Goal: Contribute content

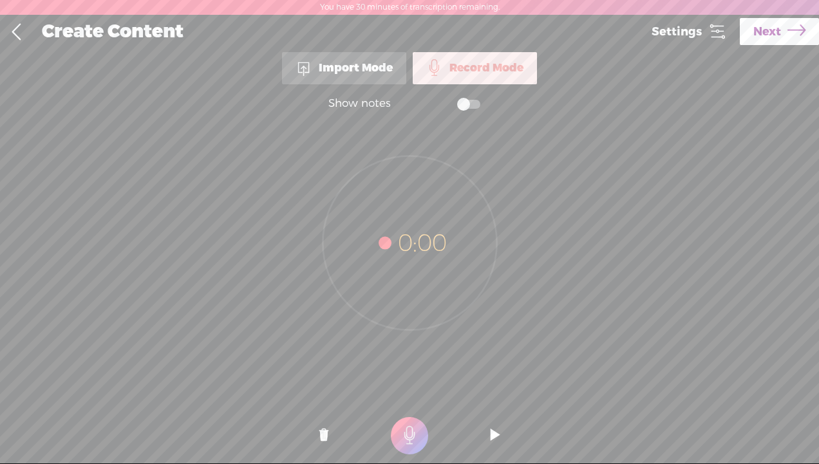
click at [404, 420] on t at bounding box center [409, 435] width 37 height 37
click at [403, 436] on t at bounding box center [409, 435] width 37 height 37
click at [496, 431] on t at bounding box center [495, 436] width 9 height 39
click at [758, 41] on span "Next" at bounding box center [767, 31] width 28 height 33
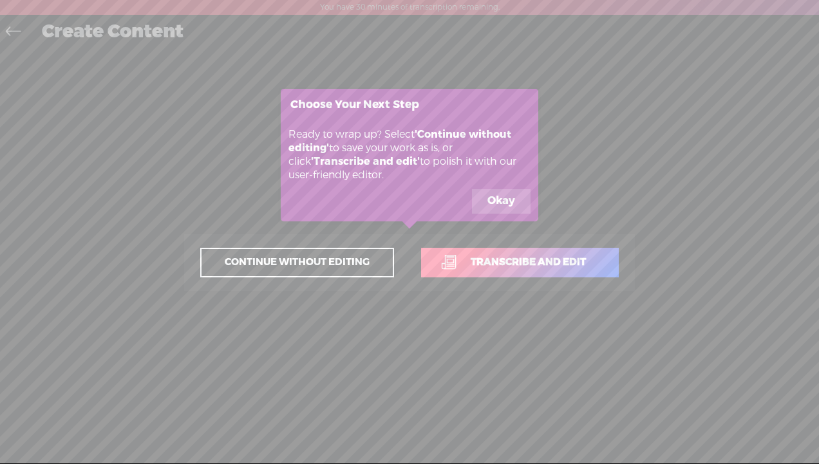
click at [498, 200] on button "Okay" at bounding box center [501, 201] width 59 height 24
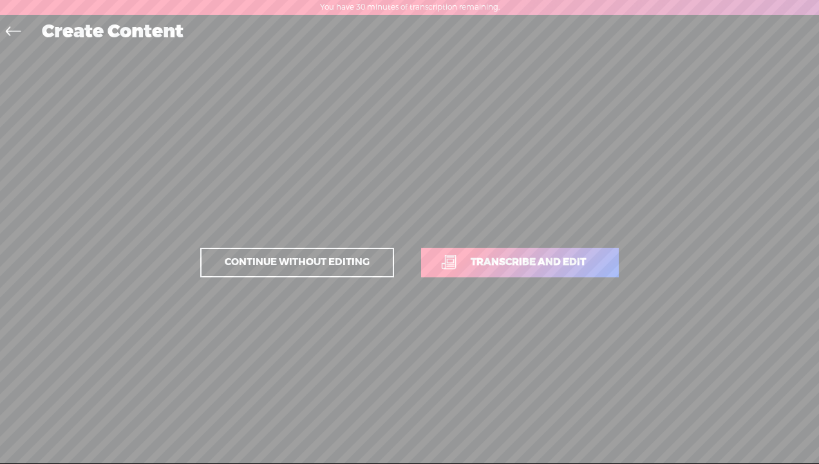
click at [489, 256] on span "Transcribe and edit" at bounding box center [528, 262] width 142 height 15
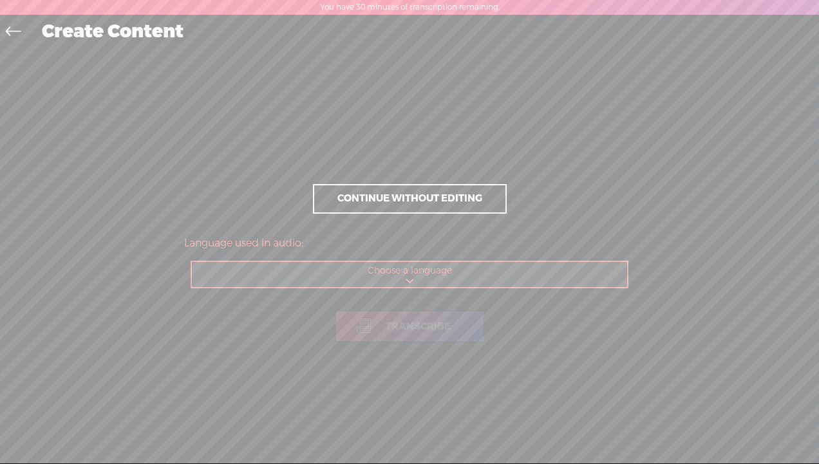
click at [412, 276] on select "Choose a language Afrikaans Albanian Amharic Arabic, Gulf Arabic, Modern Standa…" at bounding box center [410, 275] width 436 height 26
select select "en-US"
click at [192, 262] on select "Choose a language Afrikaans Albanian Amharic Arabic, Gulf Arabic, Modern Standa…" at bounding box center [410, 275] width 436 height 26
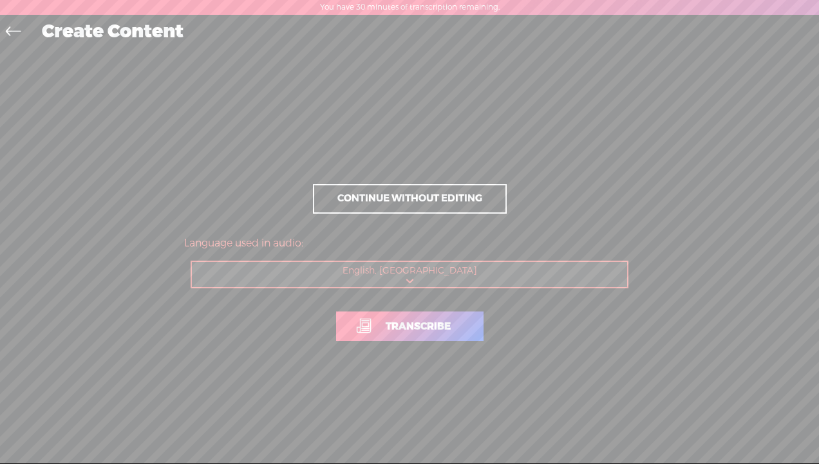
click at [394, 321] on span "Transcribe" at bounding box center [418, 326] width 92 height 15
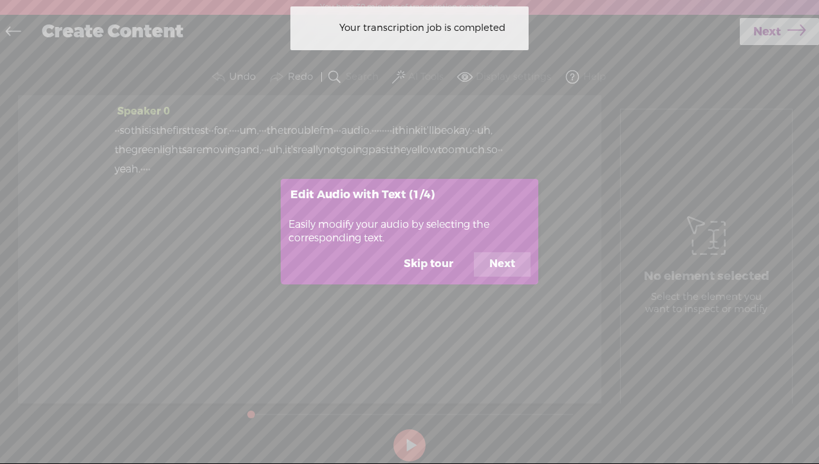
click at [502, 266] on button "Next" at bounding box center [502, 264] width 57 height 24
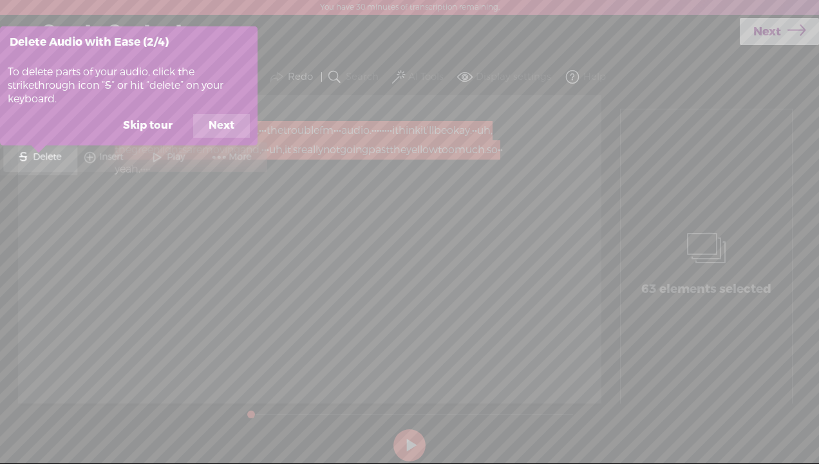
click at [220, 126] on button "Next" at bounding box center [221, 126] width 57 height 24
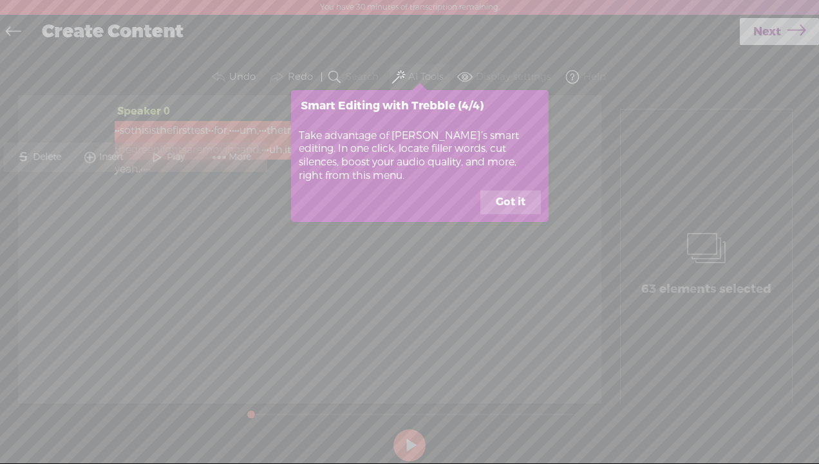
click at [507, 201] on button "Got it" at bounding box center [510, 203] width 61 height 24
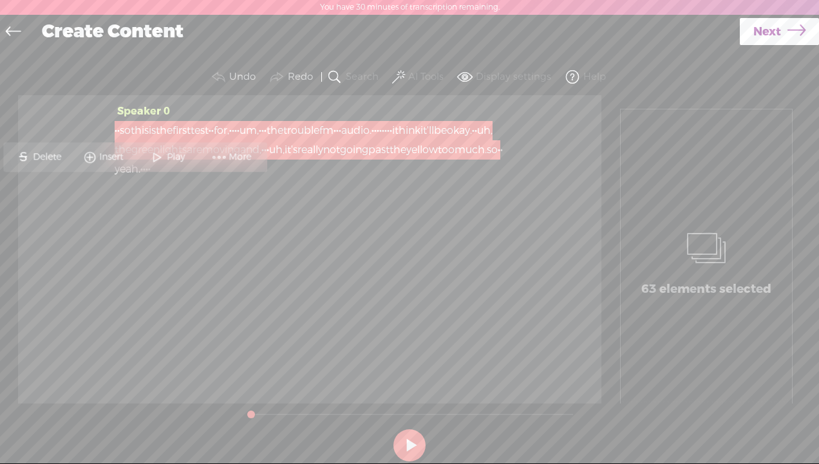
click at [156, 157] on span at bounding box center [156, 156] width 19 height 23
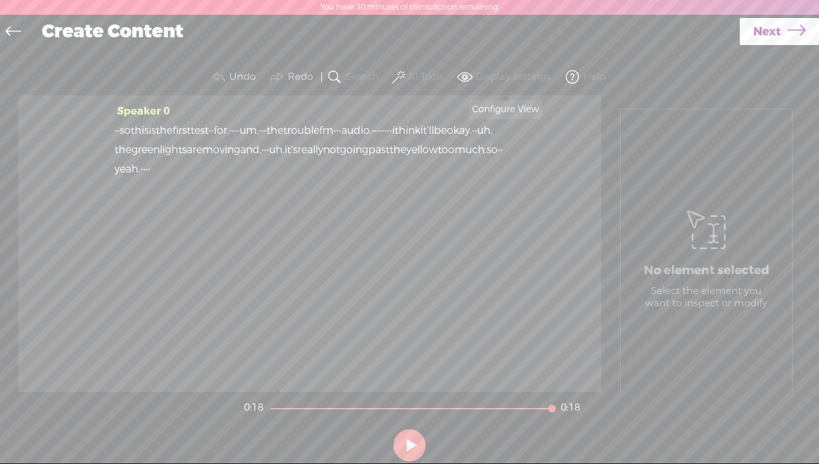
click at [497, 78] on label "Display settings" at bounding box center [513, 77] width 75 height 13
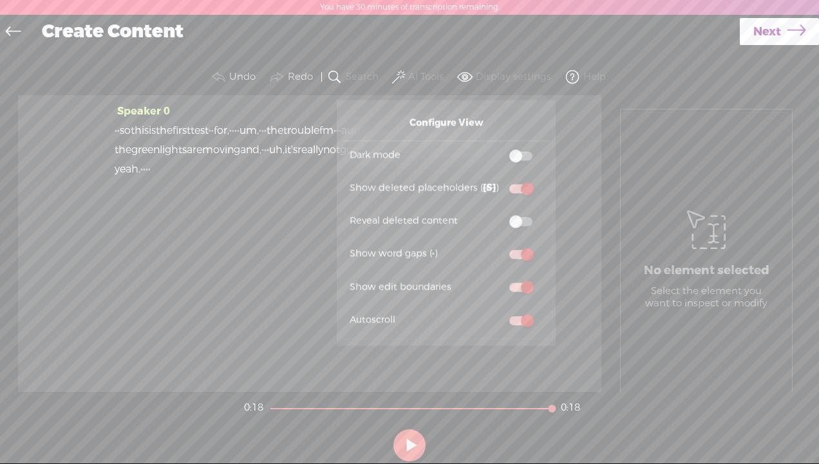
click at [497, 78] on label "Display settings" at bounding box center [513, 77] width 75 height 13
click at [763, 26] on span "Next" at bounding box center [767, 31] width 28 height 33
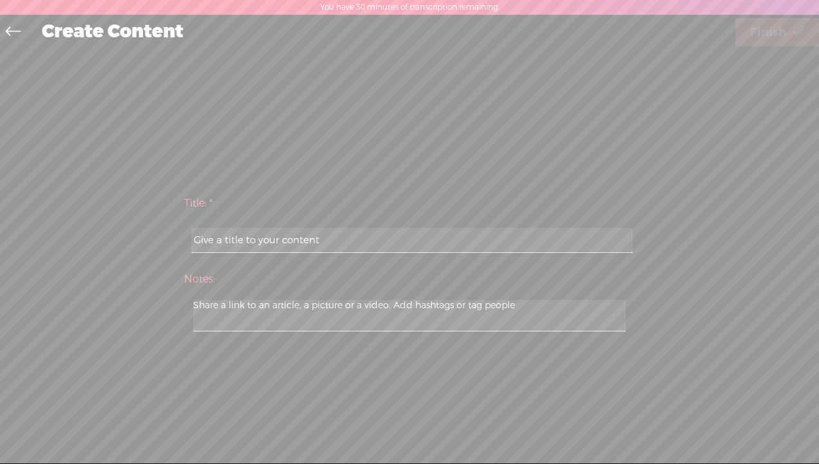
click at [13, 34] on icon at bounding box center [13, 33] width 15 height 29
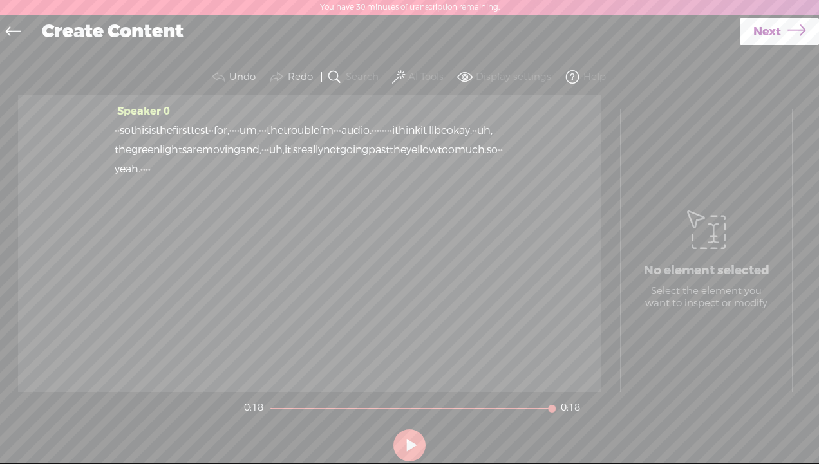
click at [6, 29] on icon at bounding box center [13, 33] width 15 height 29
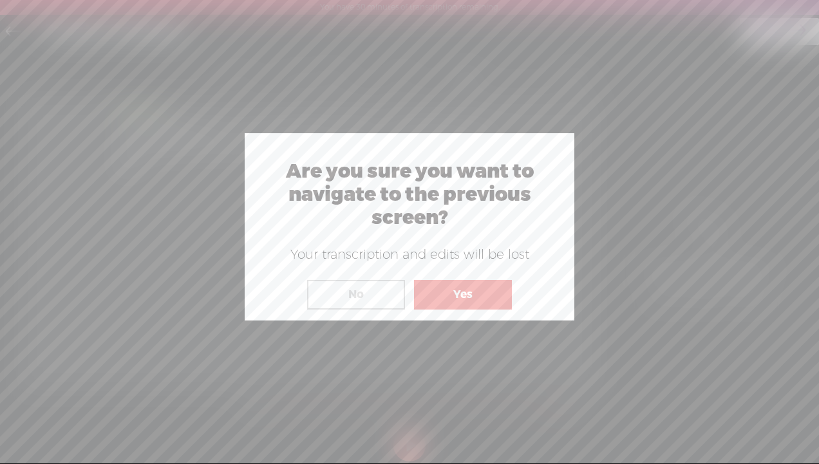
click at [466, 295] on button "Yes" at bounding box center [463, 295] width 98 height 30
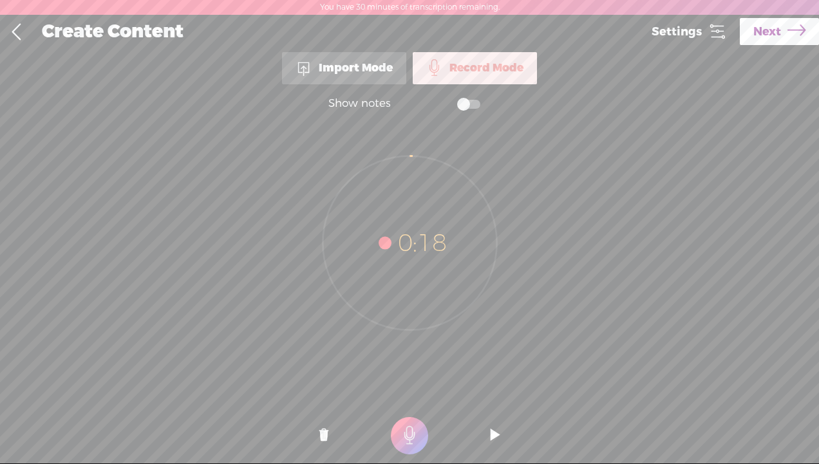
click at [324, 433] on t at bounding box center [323, 436] width 9 height 39
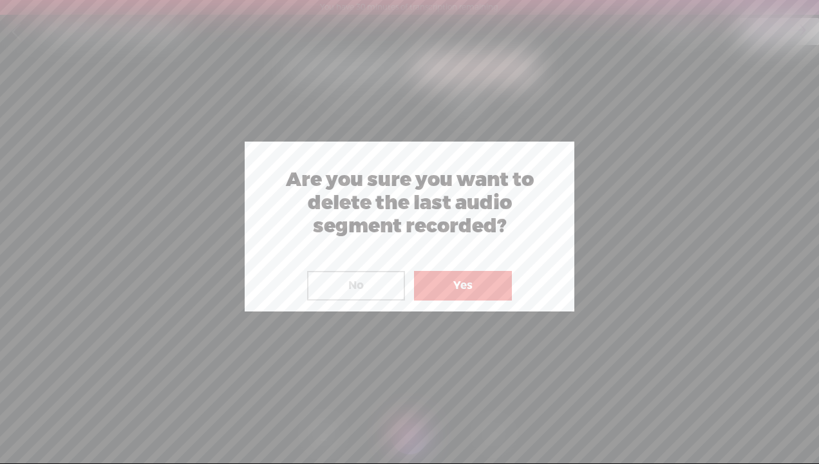
click at [463, 295] on button "Yes" at bounding box center [463, 286] width 98 height 30
